Goal: Task Accomplishment & Management: Complete application form

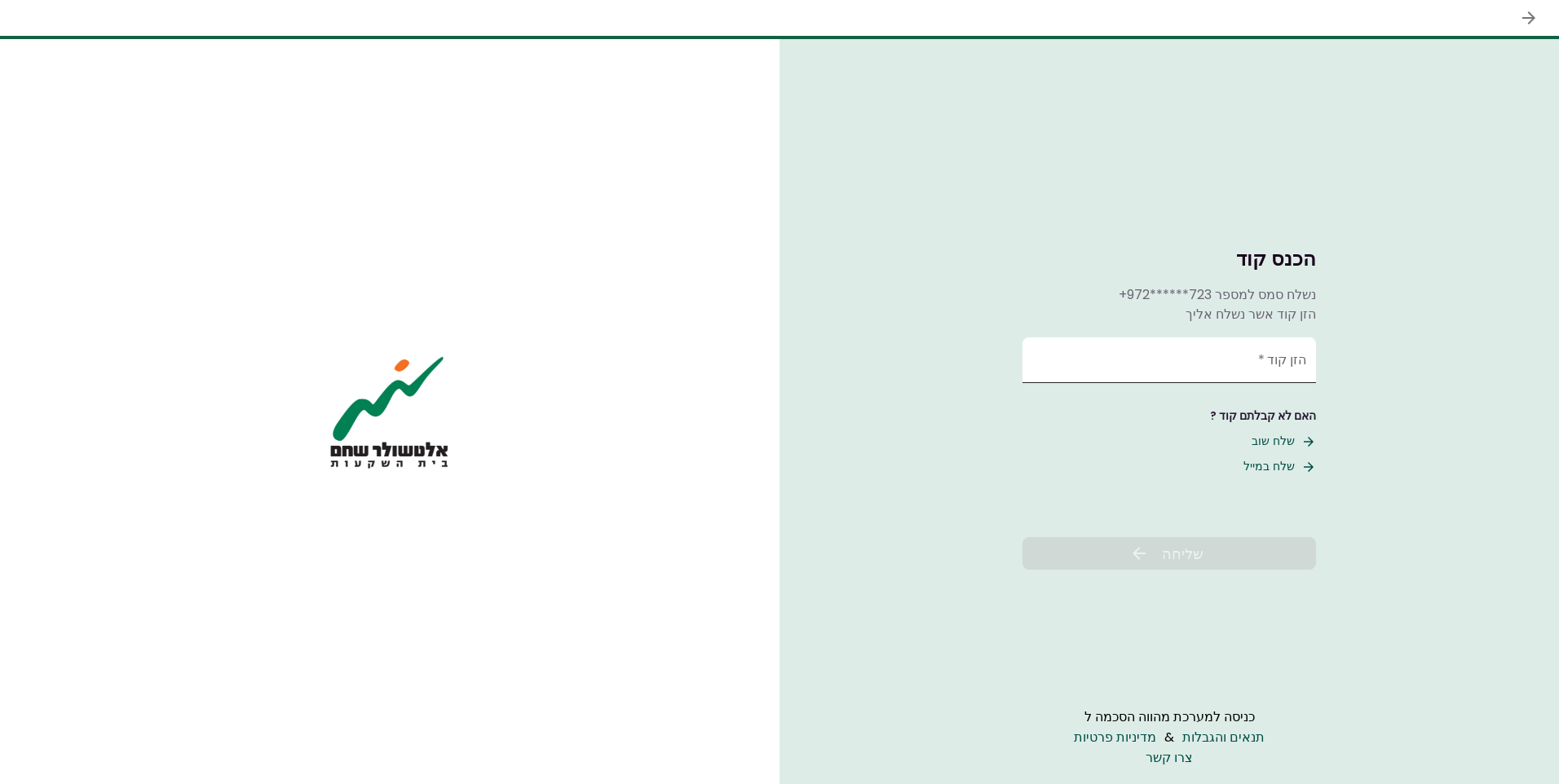
click at [1254, 359] on input "הזן קוד   *" at bounding box center [1168, 360] width 293 height 45
click at [1275, 438] on button "שלח שוב" at bounding box center [1283, 441] width 64 height 17
click at [1230, 372] on input "הזן קוד   *" at bounding box center [1168, 358] width 293 height 45
type input "******"
click at [1183, 551] on span "שליחה" at bounding box center [1182, 553] width 41 height 22
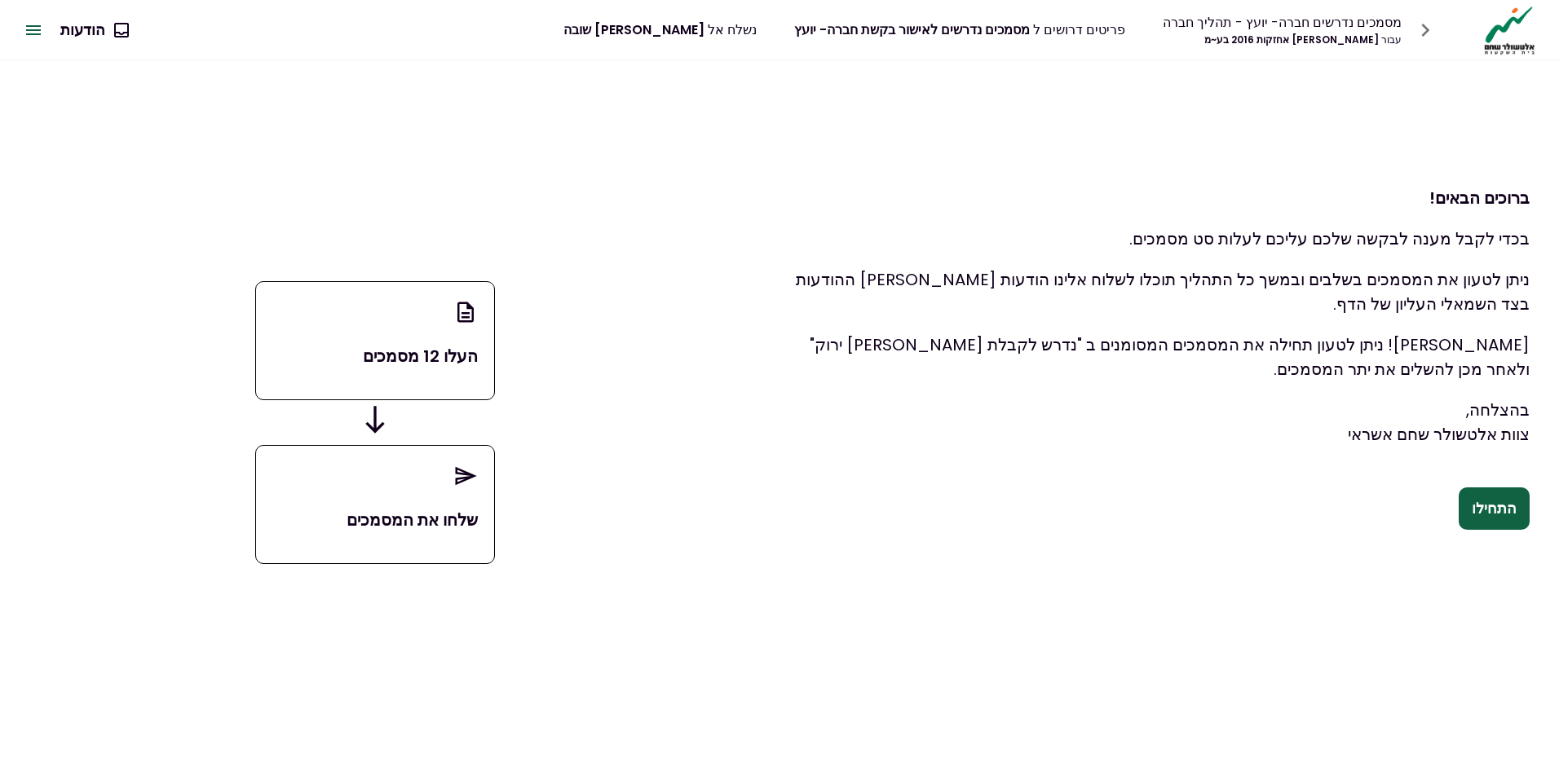
click at [380, 337] on div "העלו 12 מסמכים" at bounding box center [375, 340] width 240 height 119
drag, startPoint x: 493, startPoint y: 312, endPoint x: 457, endPoint y: 312, distance: 36.0
click at [486, 312] on div "העלו 12 מסמכים" at bounding box center [375, 340] width 240 height 119
click at [457, 312] on icon at bounding box center [465, 312] width 25 height 31
click at [1507, 510] on button "התחילו" at bounding box center [1494, 508] width 71 height 42
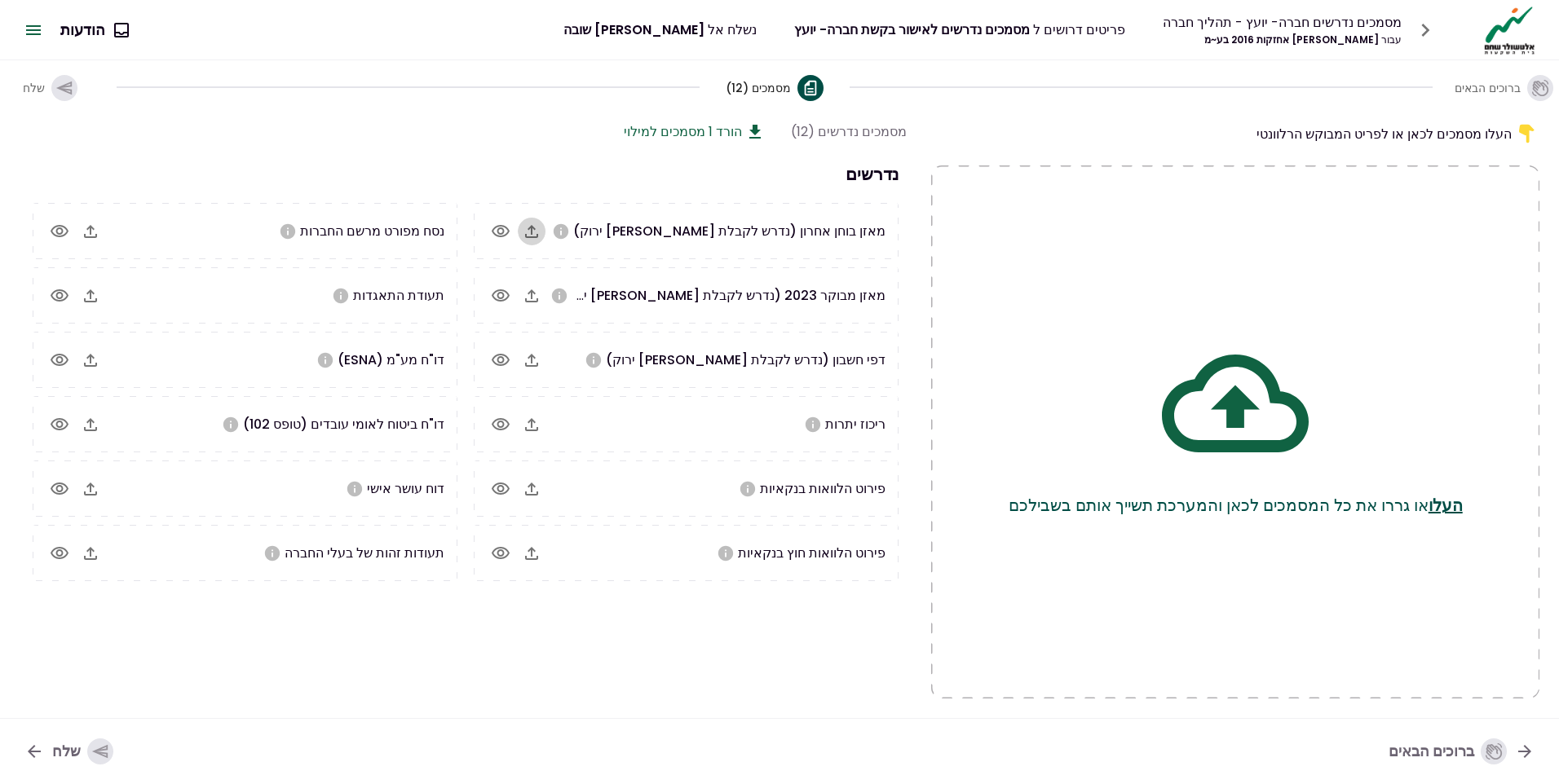
click at [527, 232] on icon "button" at bounding box center [532, 232] width 20 height 20
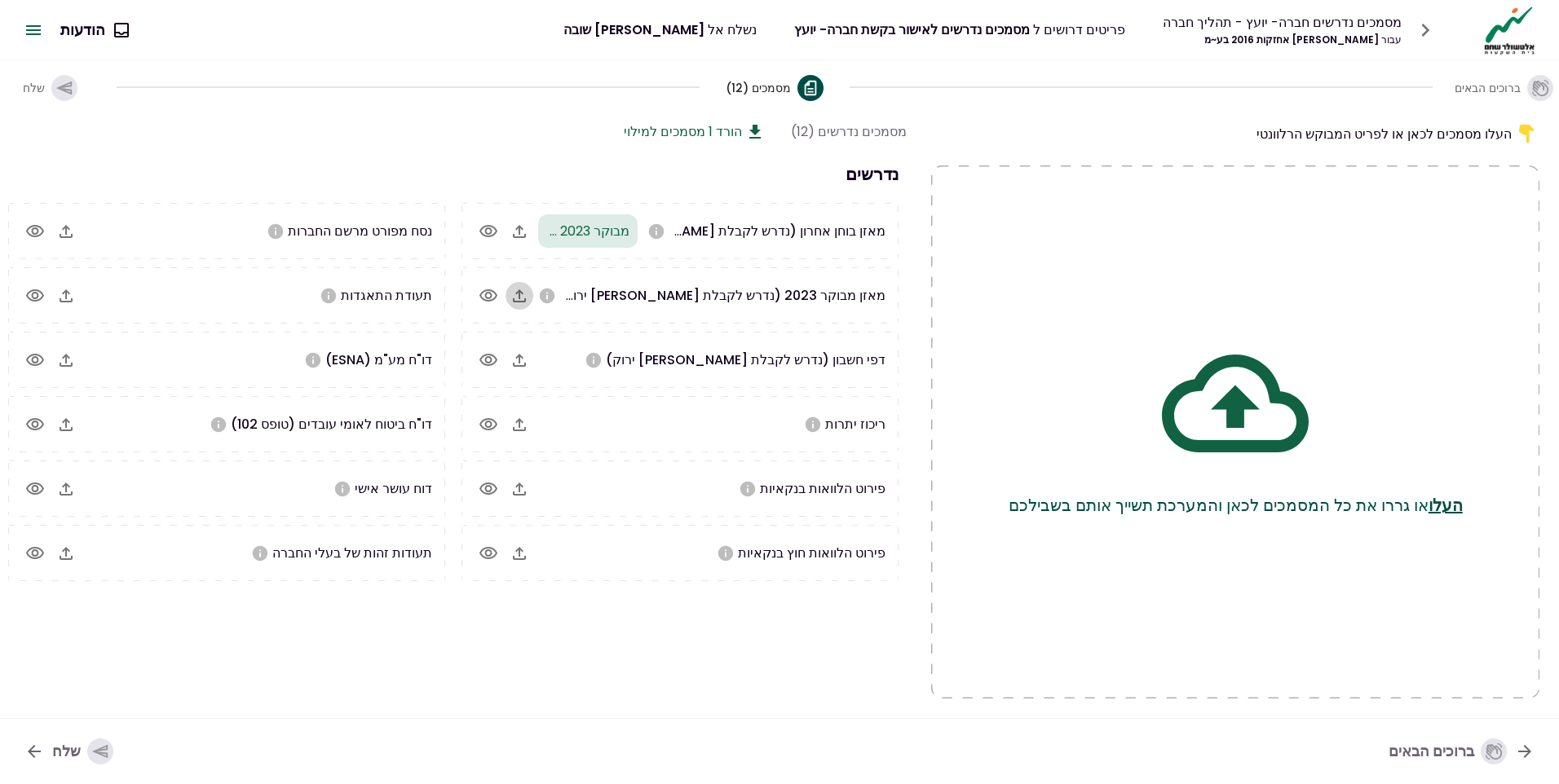
click at [529, 297] on icon "button" at bounding box center [519, 296] width 20 height 20
click at [529, 233] on icon "button" at bounding box center [519, 232] width 20 height 20
click at [680, 231] on icon "במידה ונערכת הנהלת חשבונות כפולה בלבד" at bounding box center [672, 230] width 15 height 15
drag, startPoint x: 649, startPoint y: 232, endPoint x: 692, endPoint y: 229, distance: 43.1
click at [692, 229] on div "מאזן בוחן אחרון (נדרש לקבלת [PERSON_NAME] ירוק) מבוקר 2023 יהב.pdf +1" at bounding box center [711, 231] width 347 height 34
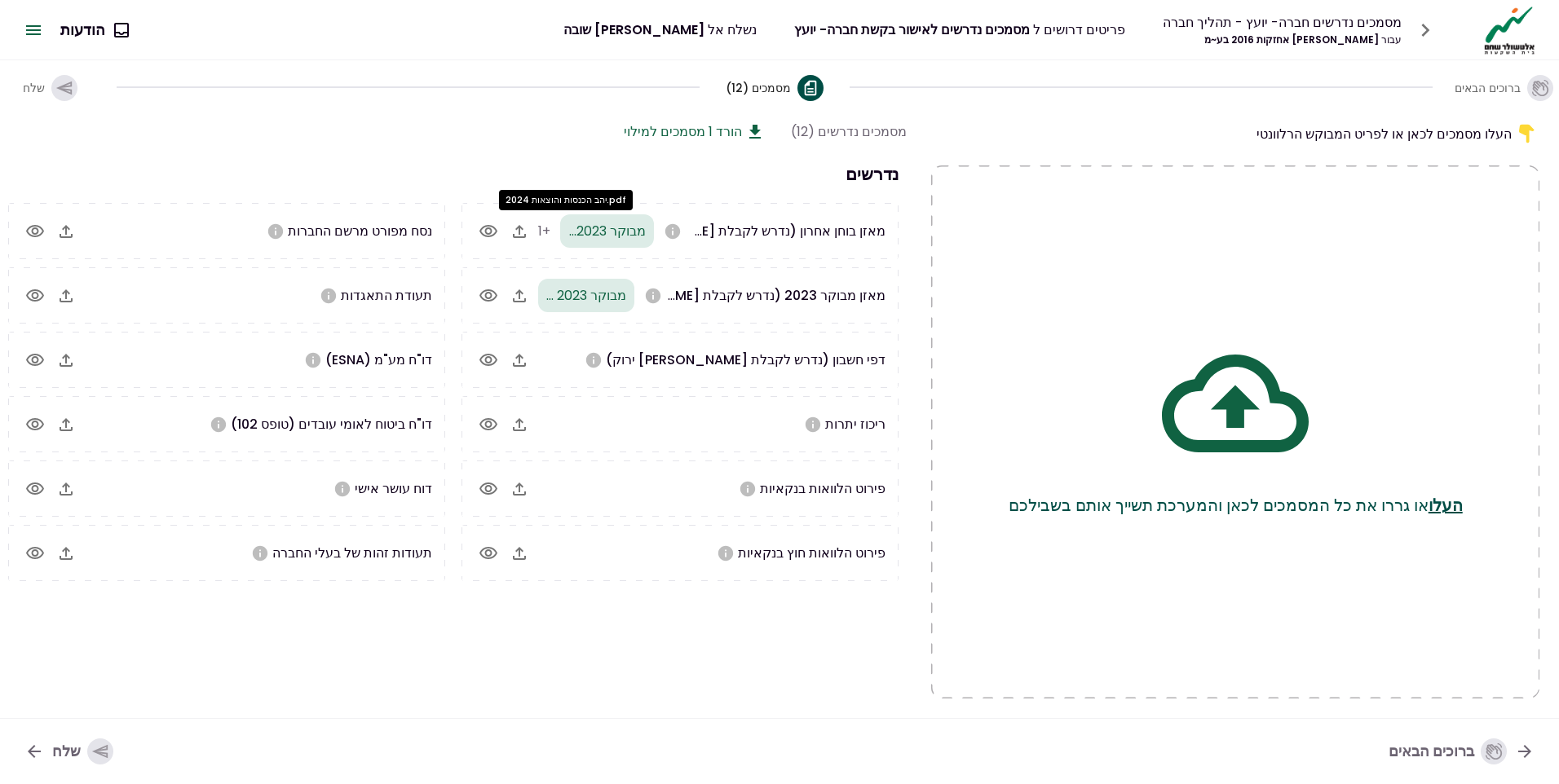
click at [551, 231] on span "+1" at bounding box center [544, 231] width 12 height 19
drag, startPoint x: 557, startPoint y: 231, endPoint x: 498, endPoint y: 232, distance: 59.0
click at [497, 232] on icon "button" at bounding box center [488, 231] width 18 height 12
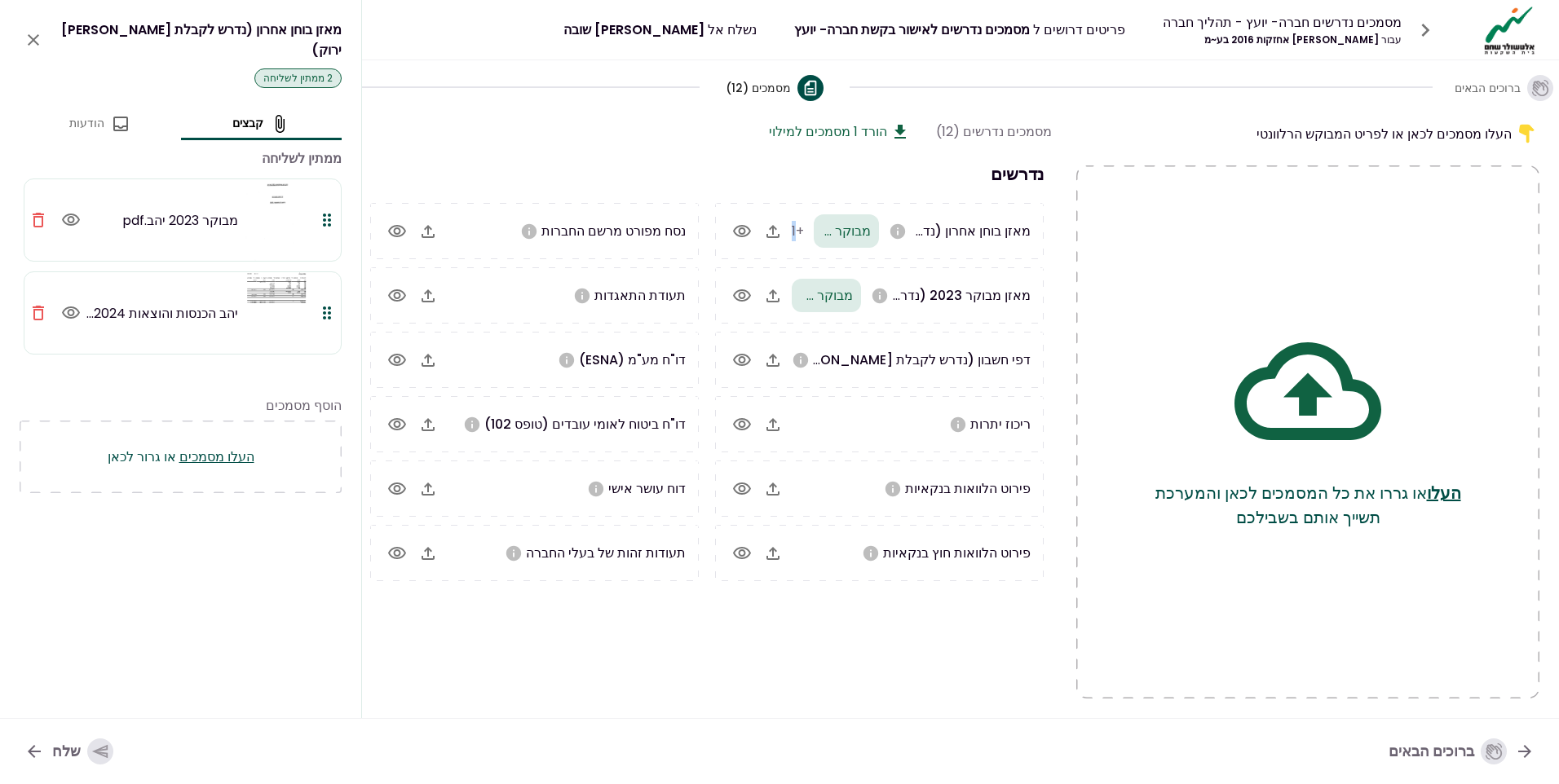
click at [37, 210] on icon "button" at bounding box center [38, 220] width 20 height 20
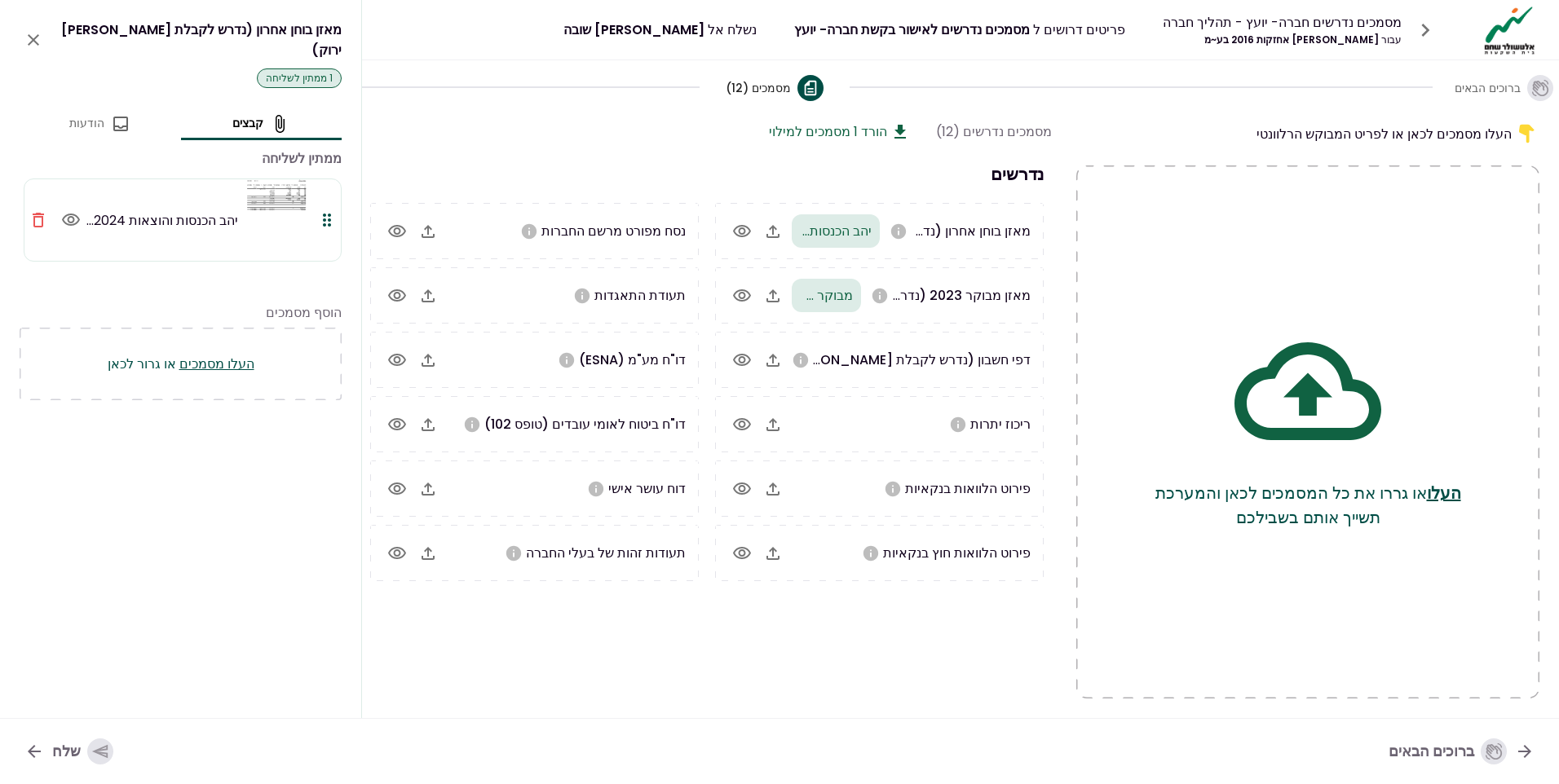
click at [486, 128] on div "מסמכים נדרשים (12) הורד 1 מסמכים למילוי" at bounding box center [705, 131] width 695 height 21
click at [32, 34] on icon "close" at bounding box center [34, 40] width 20 height 20
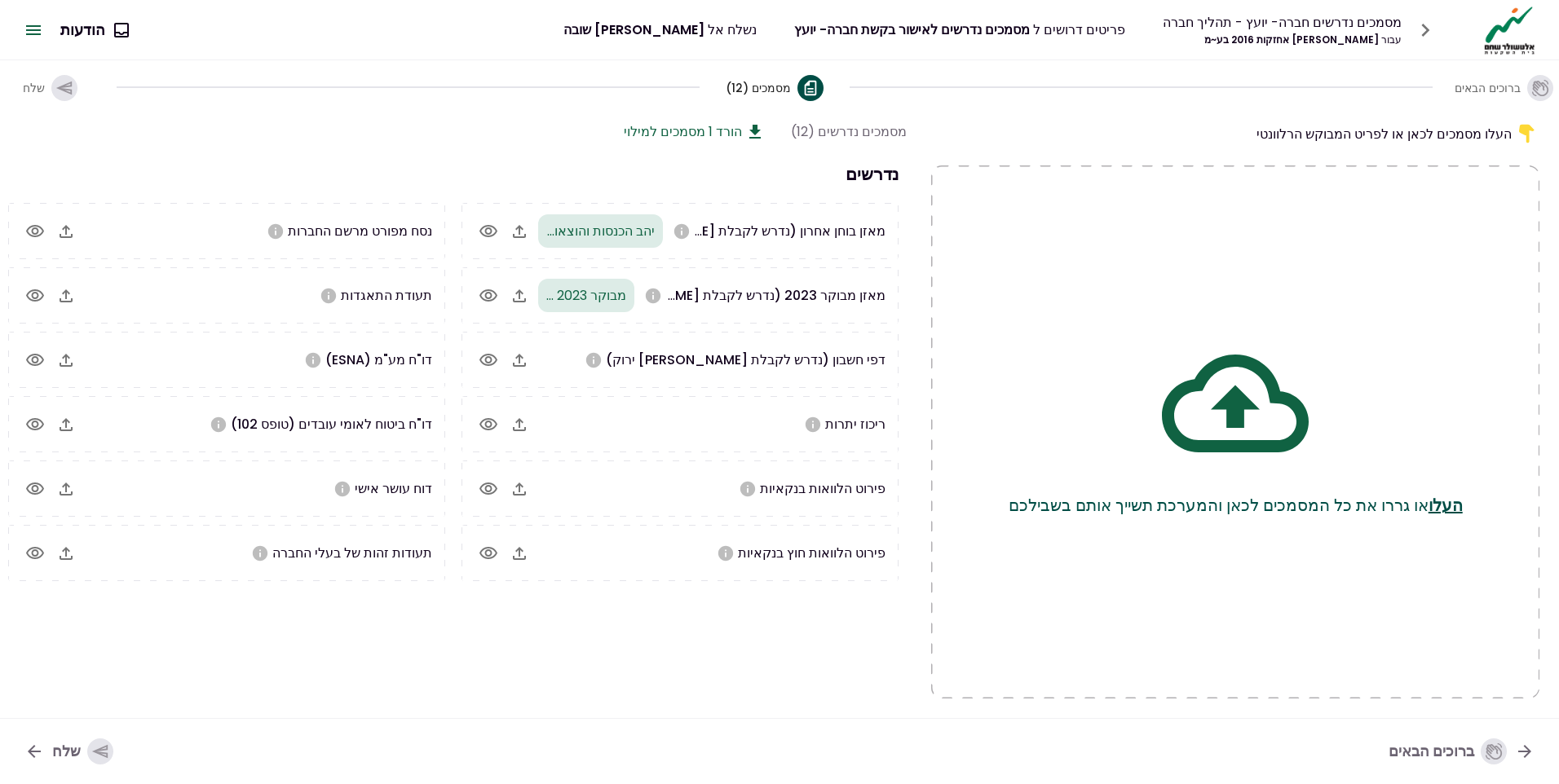
click at [529, 358] on icon "button" at bounding box center [519, 360] width 20 height 20
click at [529, 425] on icon "button" at bounding box center [519, 424] width 20 height 20
click at [529, 491] on icon "button" at bounding box center [519, 489] width 20 height 20
click at [73, 491] on icon "button" at bounding box center [65, 488] width 13 height 13
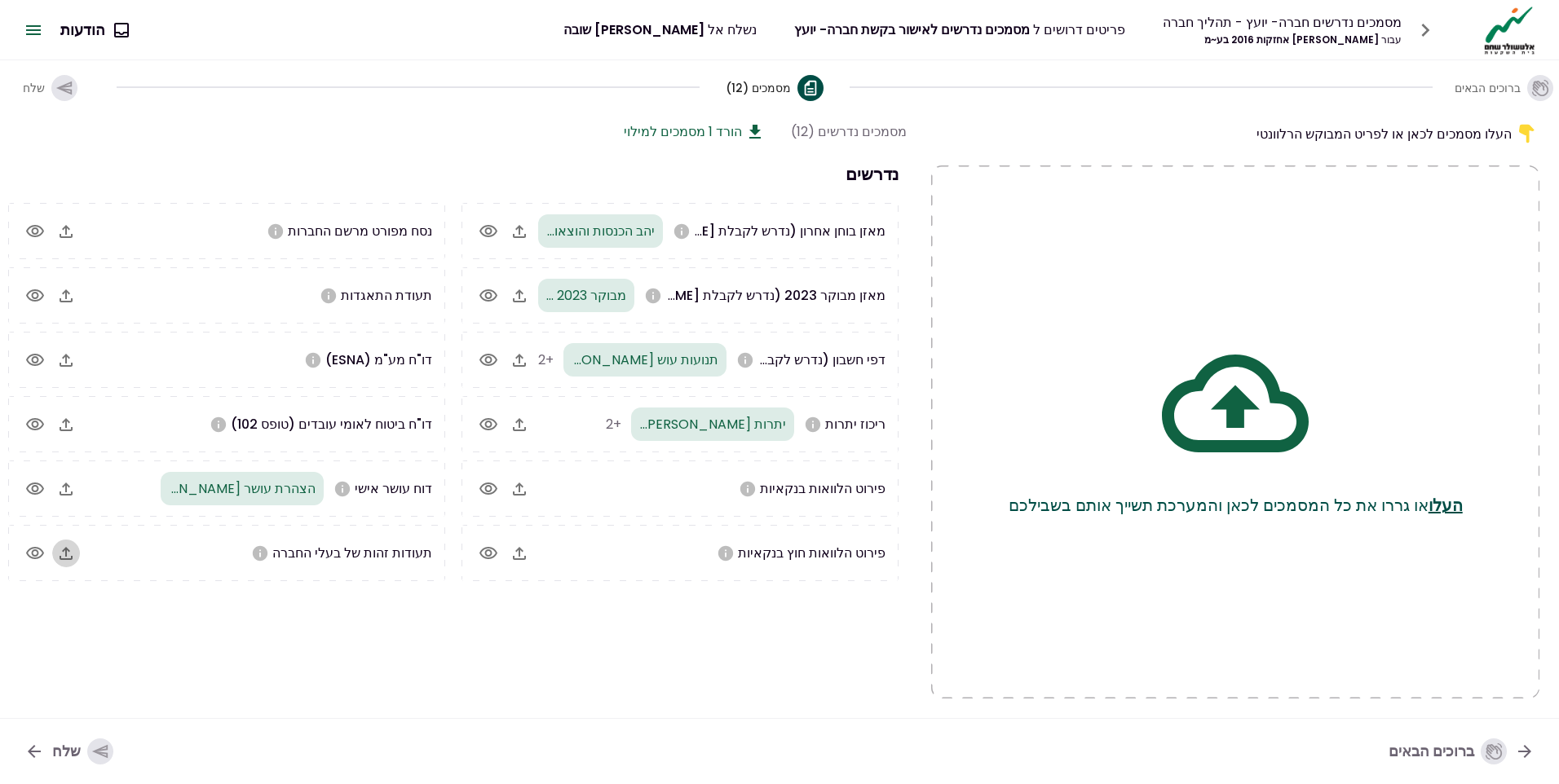
click at [63, 558] on icon "button" at bounding box center [65, 552] width 13 height 13
click at [64, 550] on icon "button" at bounding box center [66, 553] width 20 height 20
click at [92, 752] on icon "button" at bounding box center [101, 751] width 18 height 18
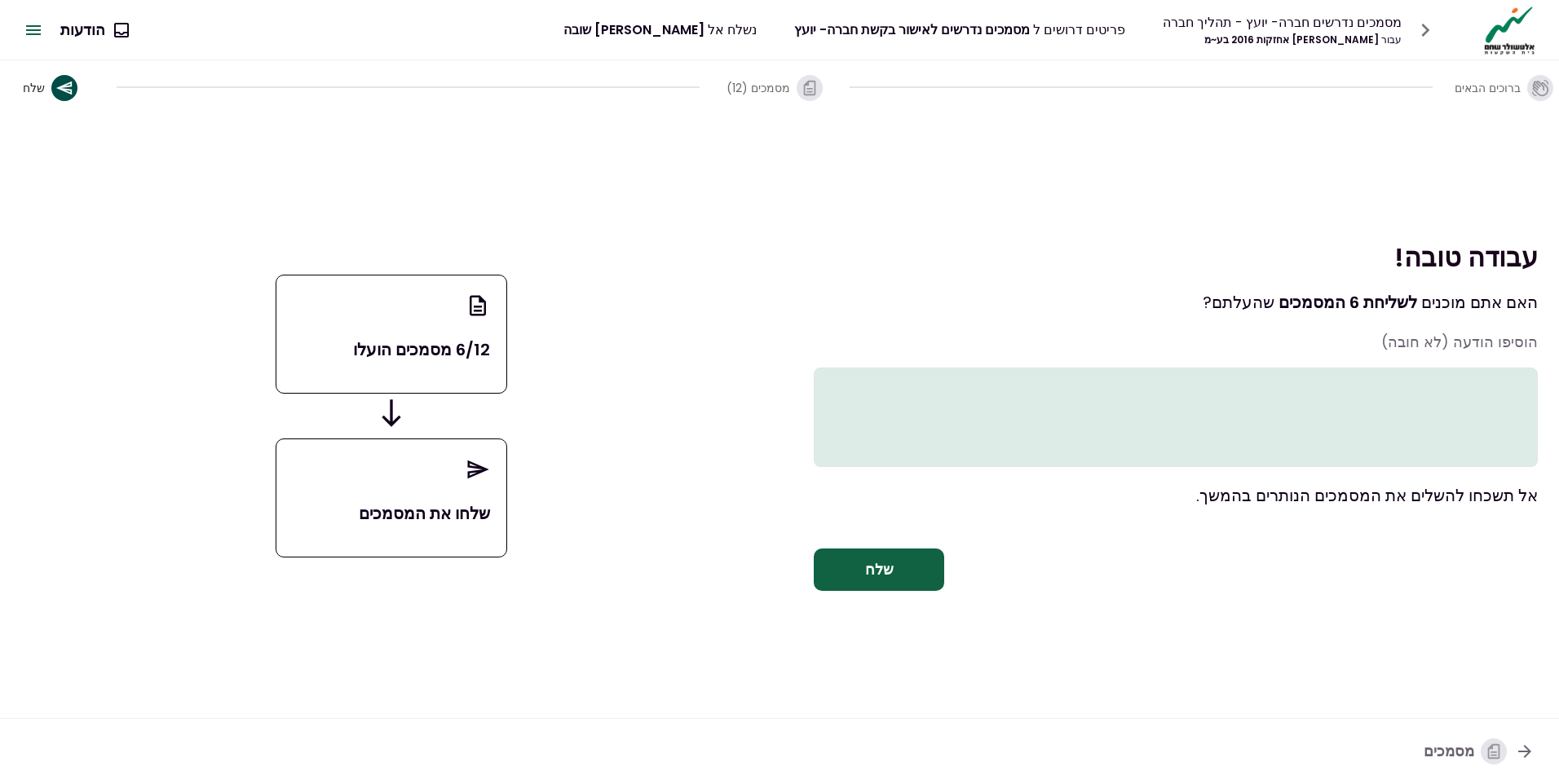
click at [1438, 423] on textarea at bounding box center [1175, 417] width 724 height 100
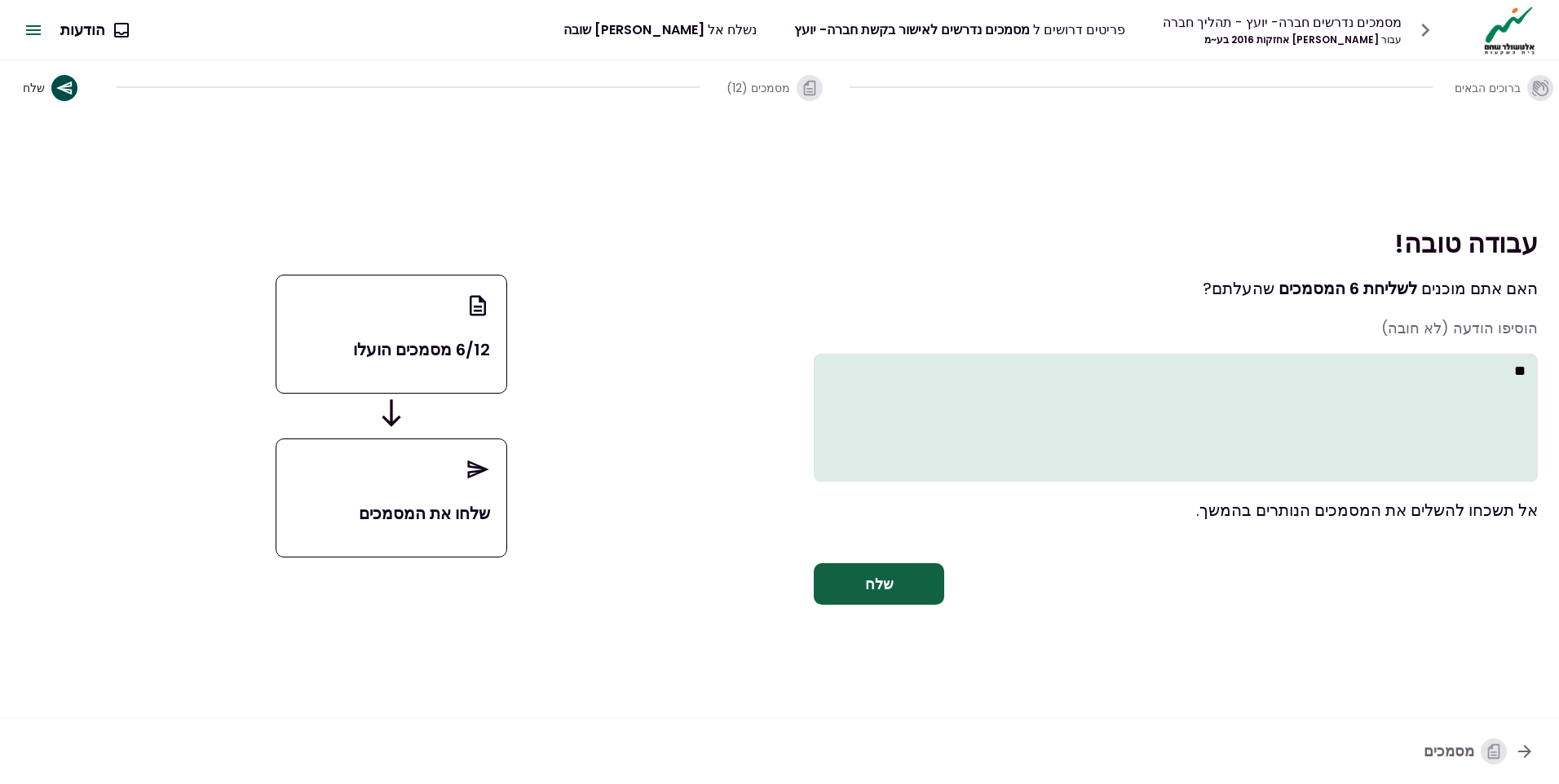
type textarea "*"
paste textarea "**********"
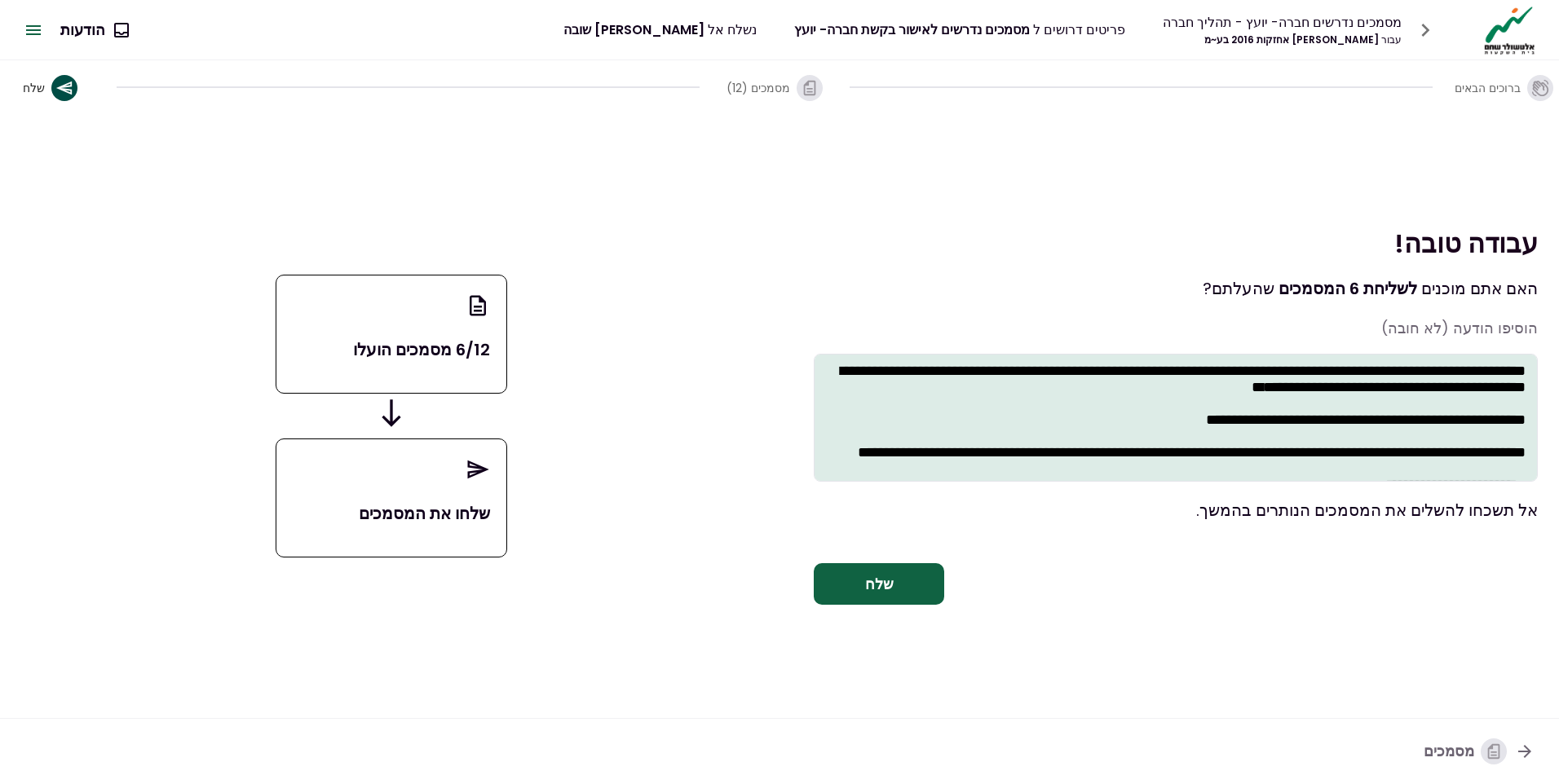
scroll to position [299, 0]
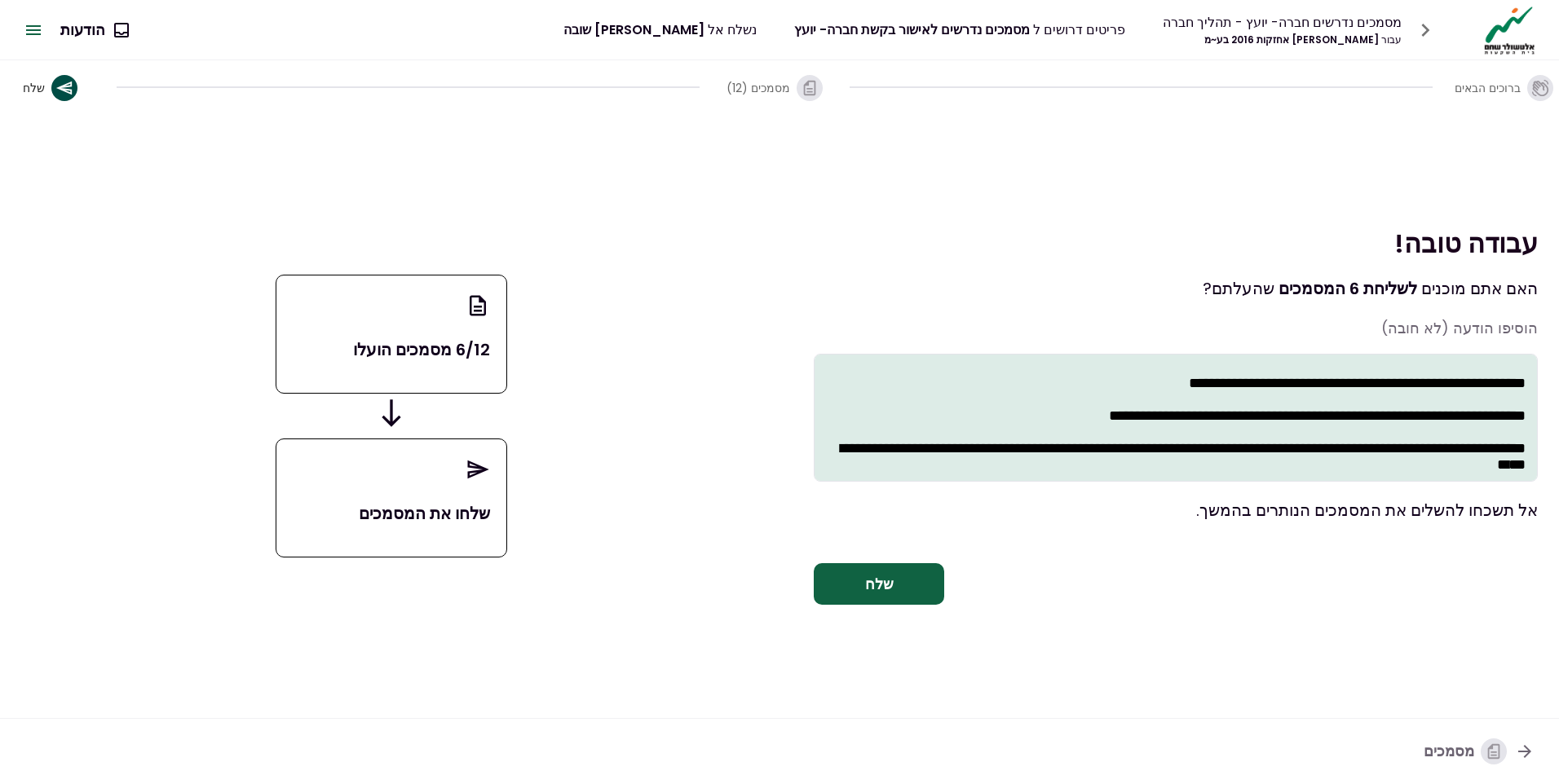
drag, startPoint x: 1092, startPoint y: 390, endPoint x: 1525, endPoint y: 385, distance: 433.0
click at [1525, 385] on textarea "**********" at bounding box center [1175, 418] width 724 height 128
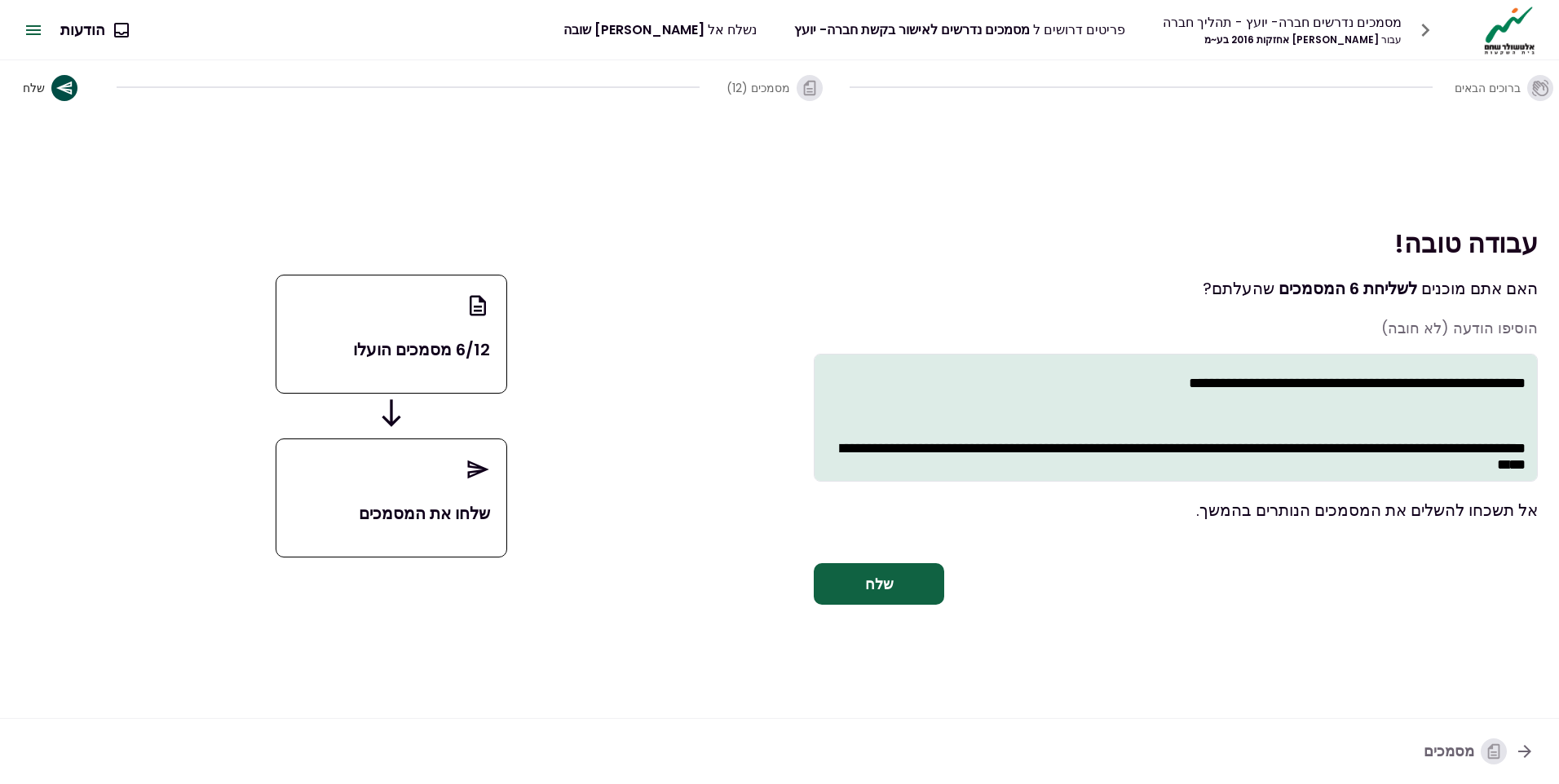
click at [1515, 400] on textarea "**********" at bounding box center [1175, 418] width 724 height 128
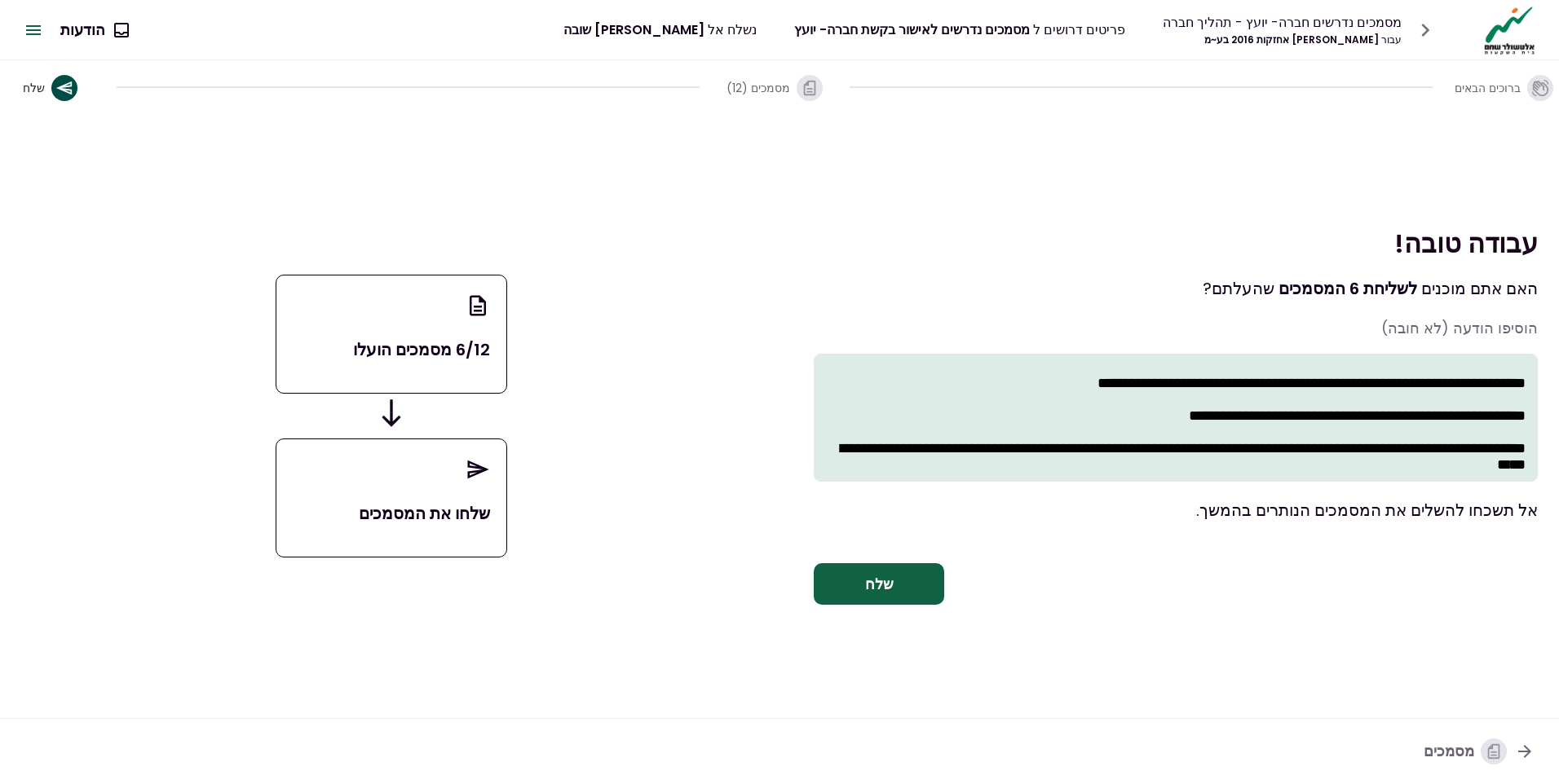
scroll to position [255, 0]
drag, startPoint x: 1522, startPoint y: 380, endPoint x: 1132, endPoint y: 393, distance: 390.2
click at [1128, 393] on textarea "**********" at bounding box center [1175, 418] width 724 height 128
type textarea "**********"
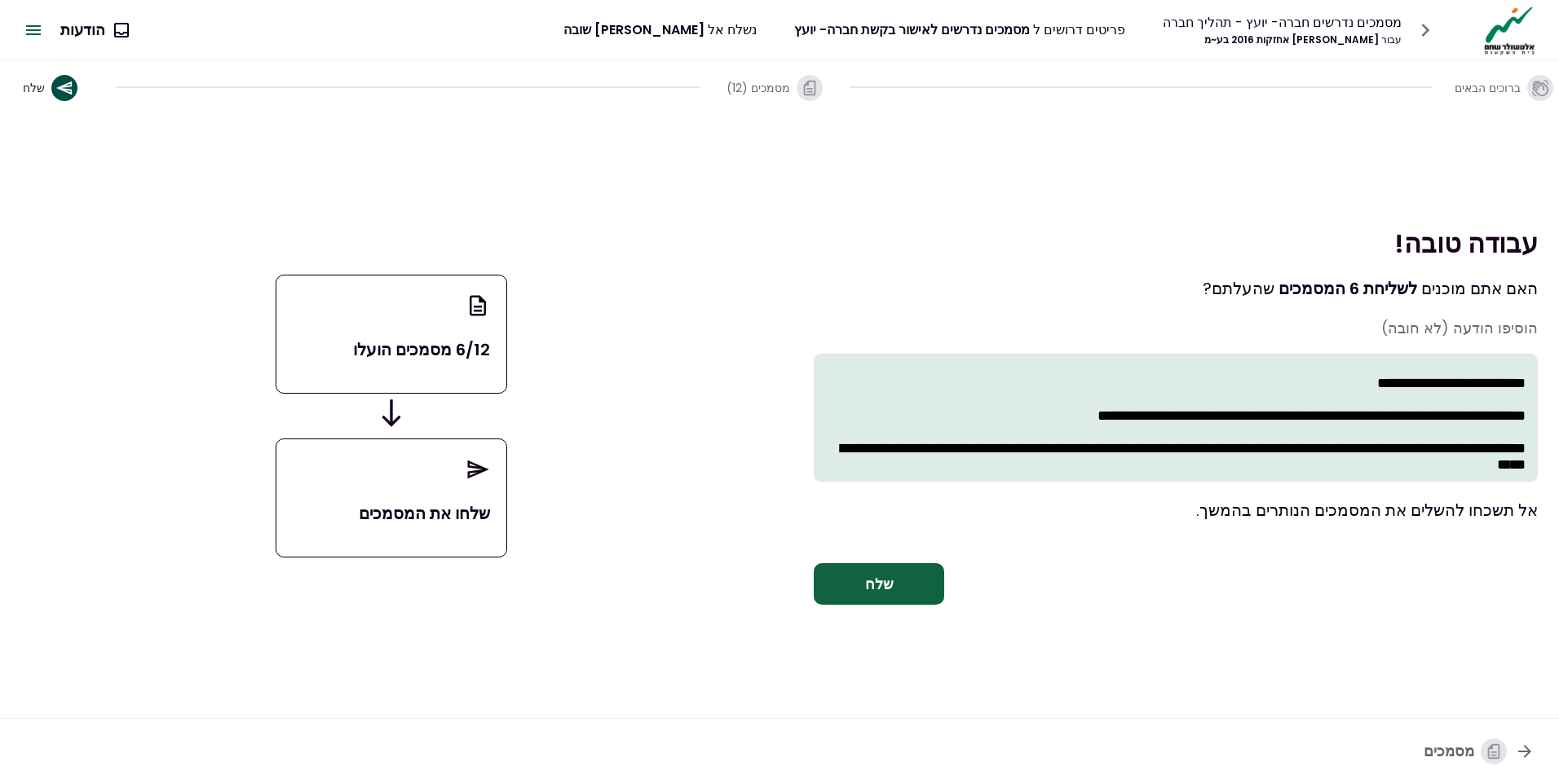
click at [881, 589] on button "שלח" at bounding box center [878, 584] width 130 height 42
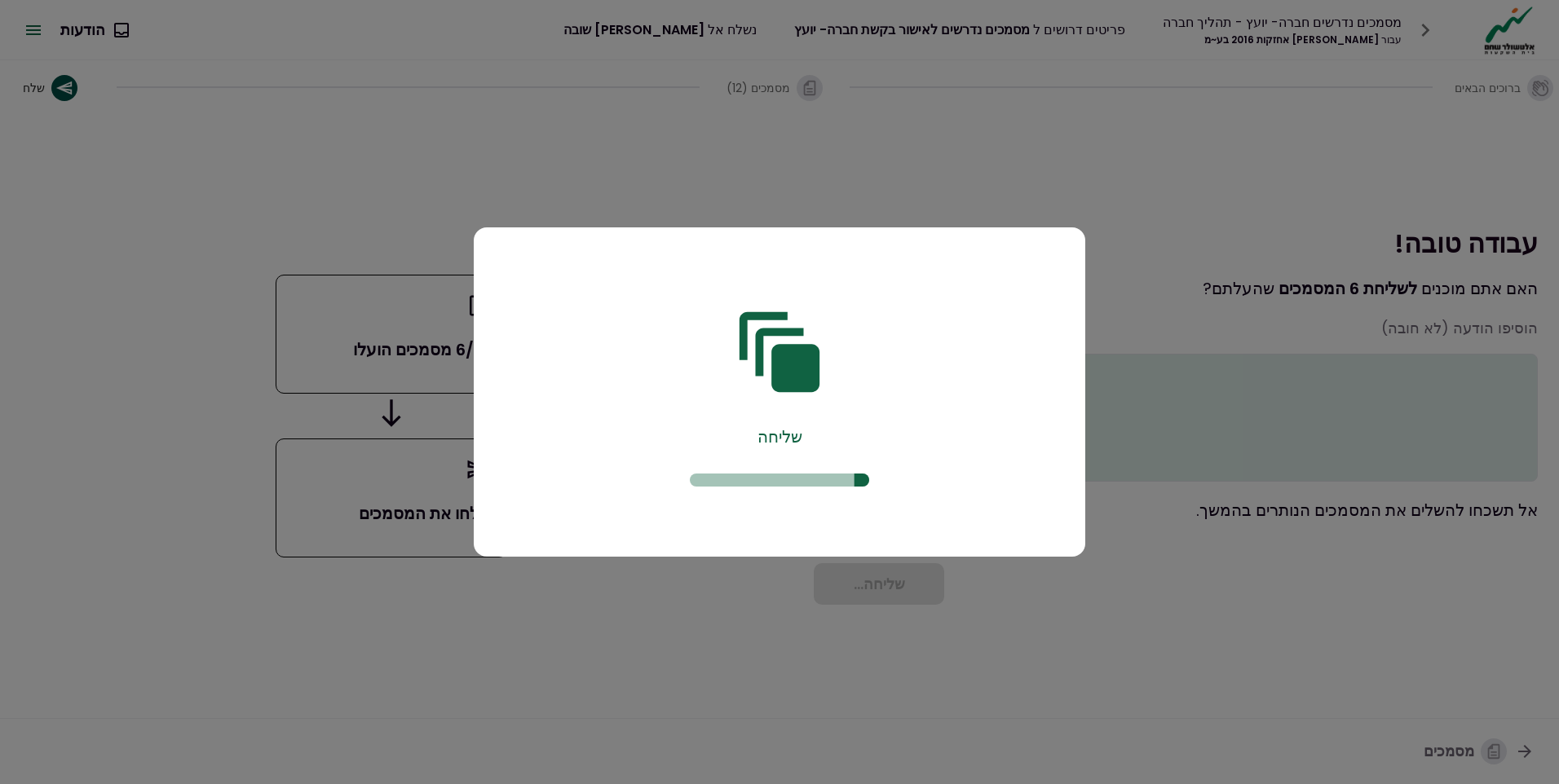
scroll to position [0, 0]
